Goal: Task Accomplishment & Management: Manage account settings

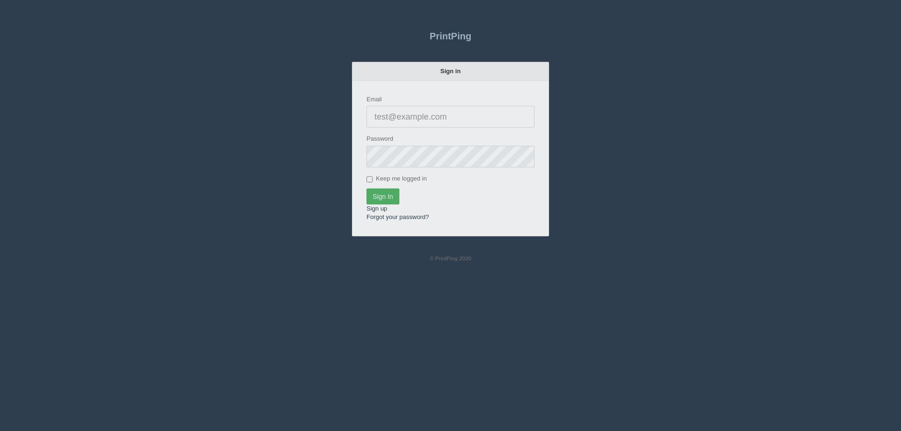
type input "[EMAIL_ADDRESS][DOMAIN_NAME]"
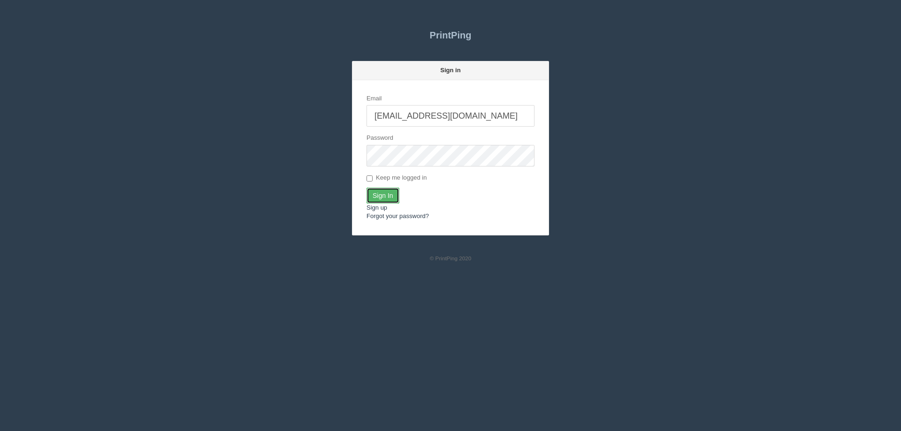
click at [381, 191] on input "Sign In" at bounding box center [383, 196] width 33 height 16
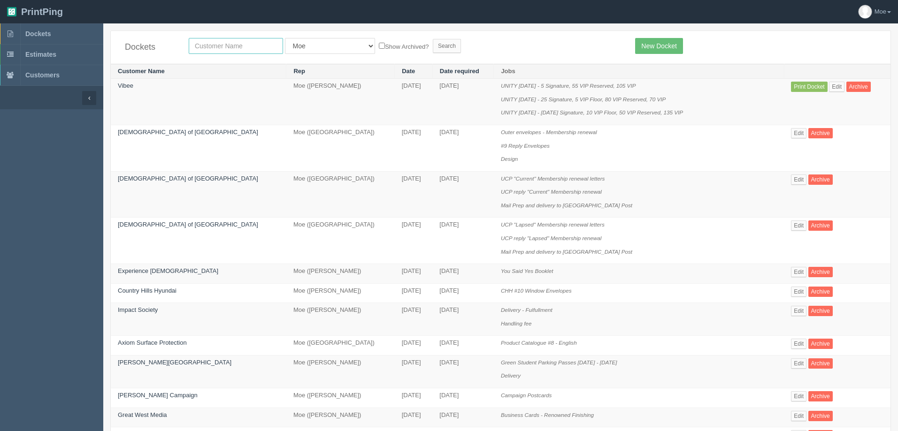
click at [225, 44] on input "text" at bounding box center [236, 46] width 94 height 16
type input "united"
click at [433, 44] on input "Search" at bounding box center [447, 46] width 28 height 14
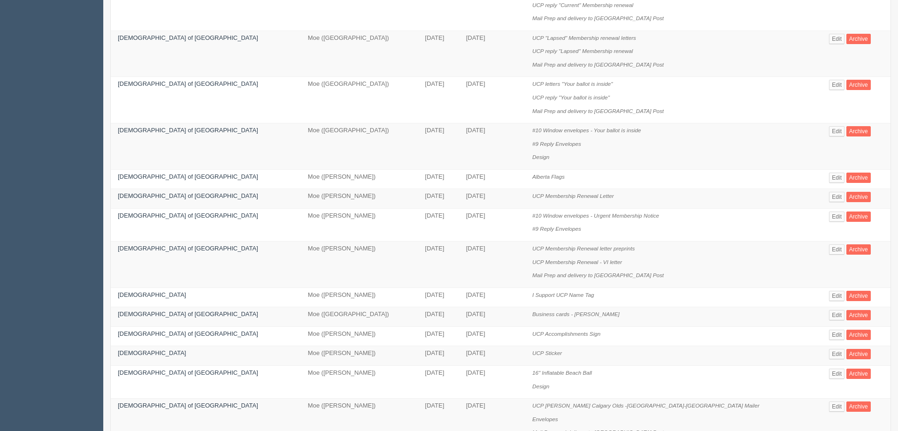
scroll to position [47, 0]
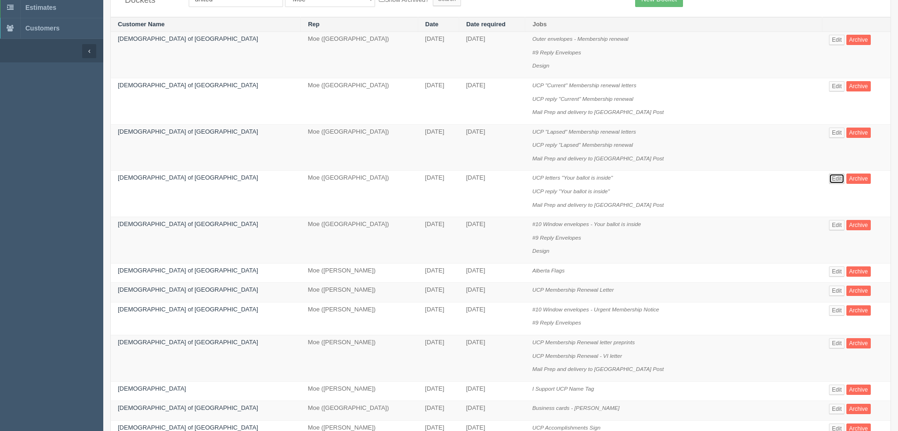
click at [829, 181] on link "Edit" at bounding box center [836, 179] width 15 height 10
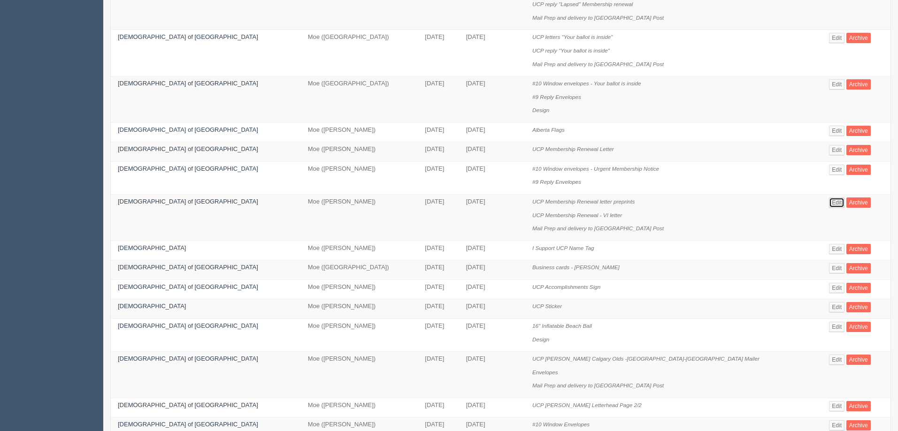
click at [829, 202] on link "Edit" at bounding box center [836, 203] width 15 height 10
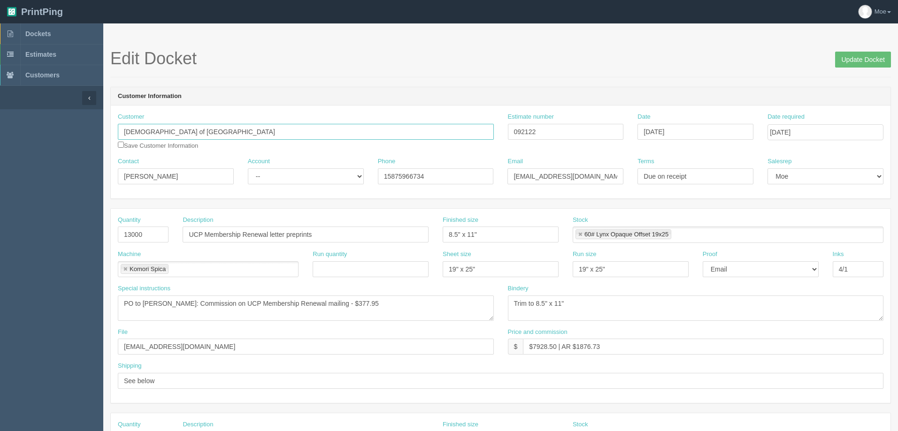
drag, startPoint x: 455, startPoint y: 127, endPoint x: 360, endPoint y: 43, distance: 127.0
click at [37, 33] on span "Dockets" at bounding box center [37, 34] width 25 height 8
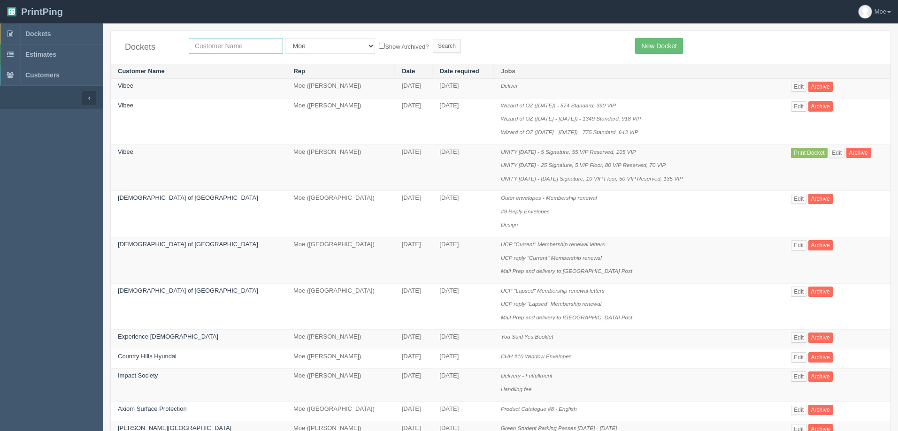
click at [227, 46] on input "text" at bounding box center [236, 46] width 94 height 16
type input "qopia"
click at [433, 45] on input "Search" at bounding box center [447, 46] width 28 height 14
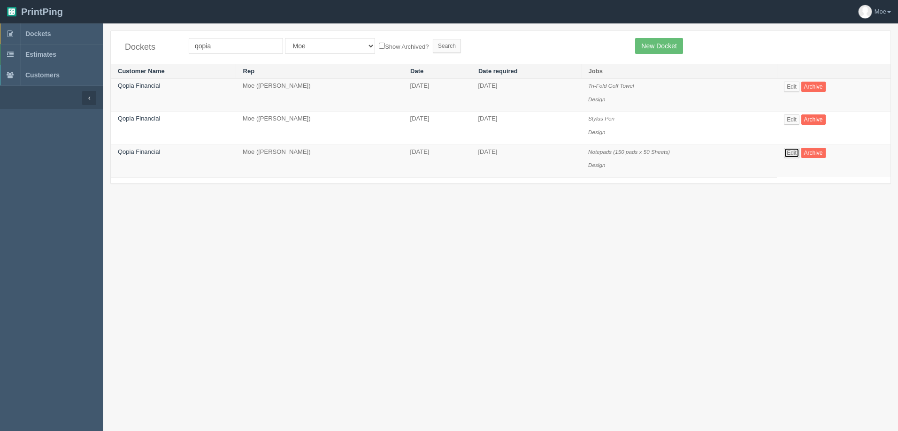
click at [785, 152] on link "Edit" at bounding box center [791, 153] width 15 height 10
